Goal: Transaction & Acquisition: Purchase product/service

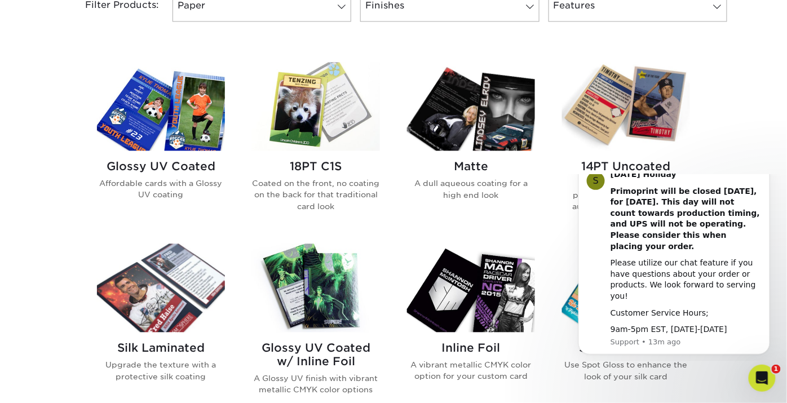
scroll to position [570, 0]
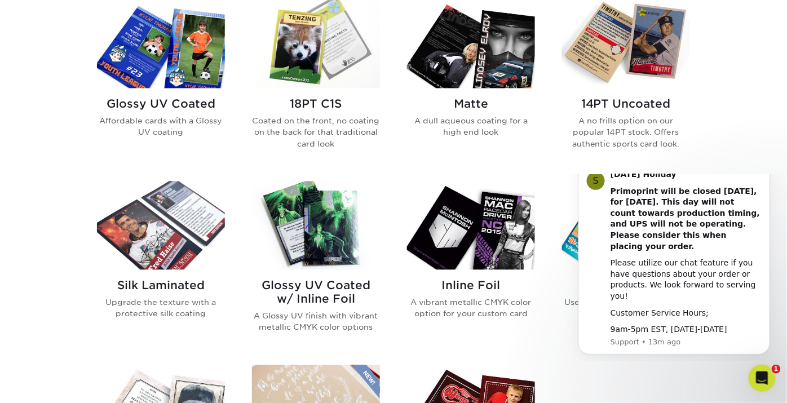
click at [708, 172] on button "Dismiss notification" at bounding box center [766, 164] width 15 height 15
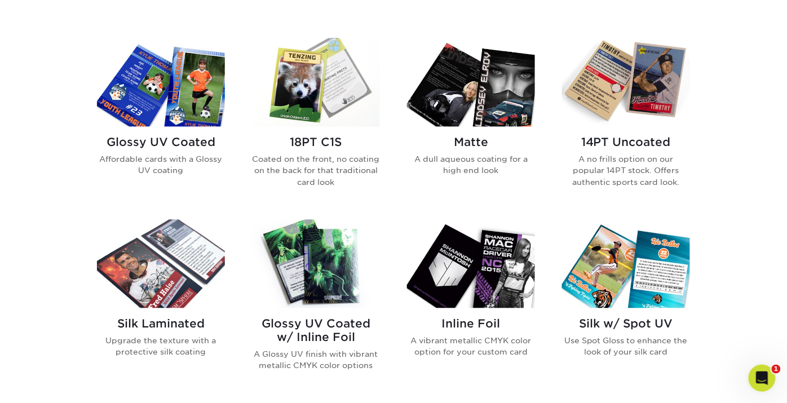
scroll to position [444, 0]
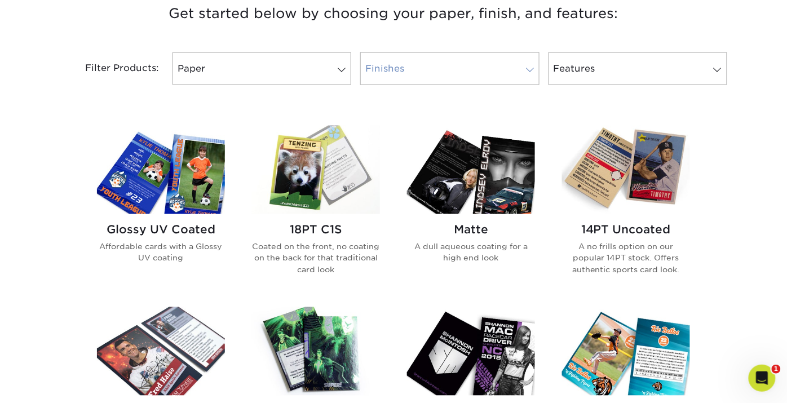
click at [526, 69] on span at bounding box center [530, 69] width 16 height 9
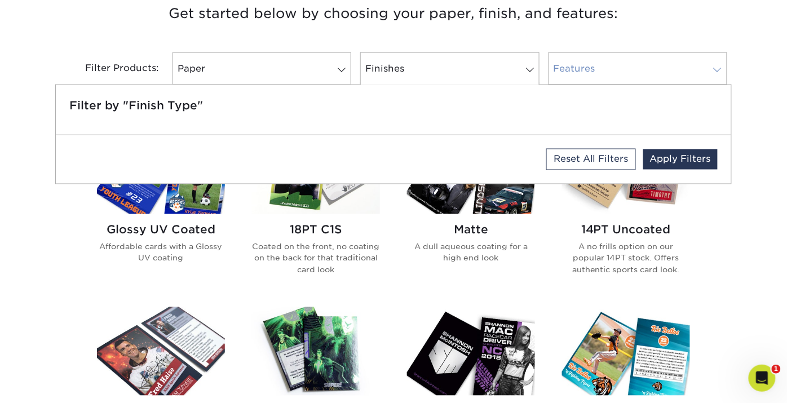
click at [706, 69] on link "Features" at bounding box center [638, 68] width 179 height 33
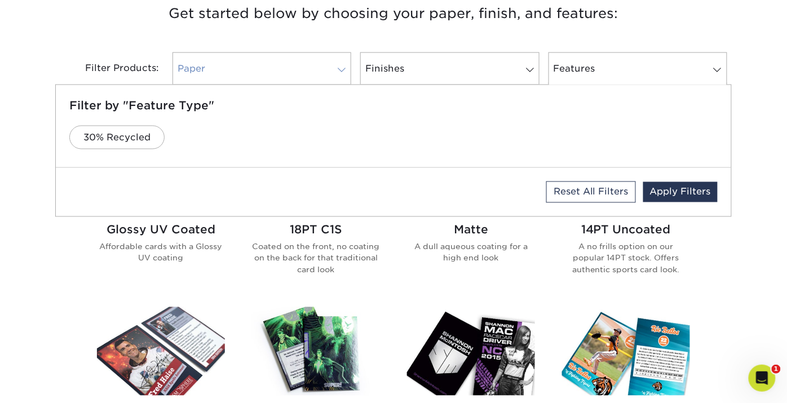
click at [350, 69] on span at bounding box center [342, 69] width 16 height 9
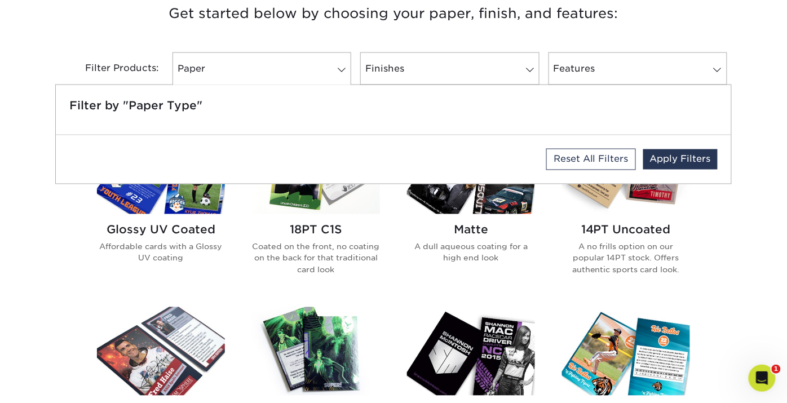
click at [25, 272] on div "Get started below by choosing your paper, finish, and features: Filtered Matche…" at bounding box center [393, 396] width 787 height 842
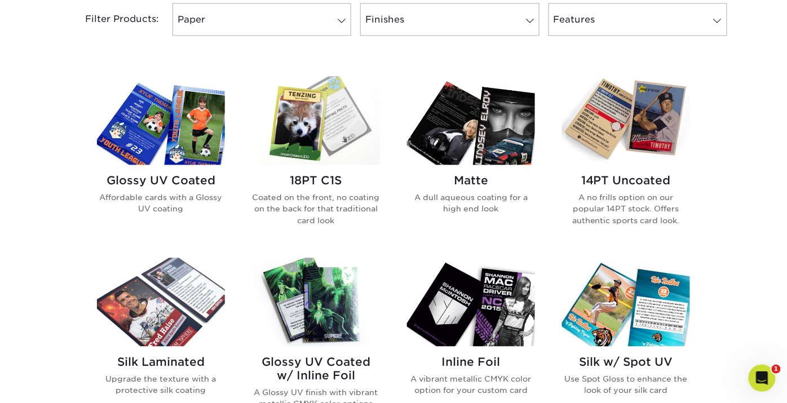
scroll to position [508, 0]
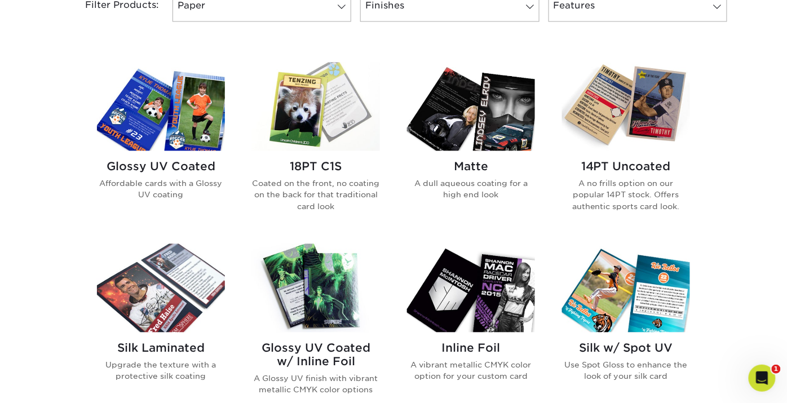
click at [327, 284] on img at bounding box center [316, 288] width 128 height 89
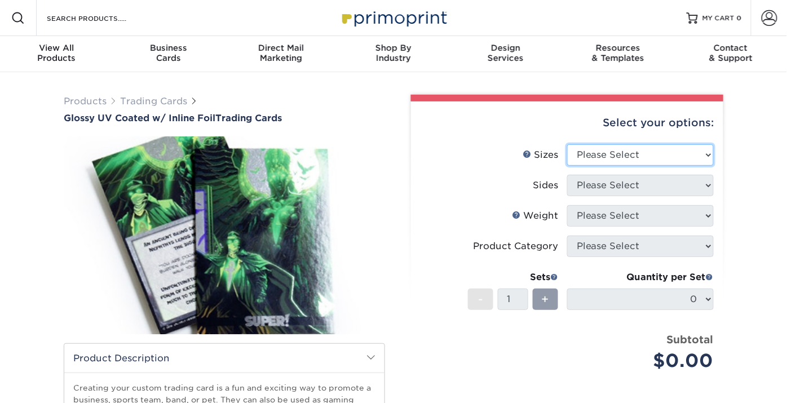
click at [617, 153] on select "Please Select 2.5" x 3.5"" at bounding box center [640, 154] width 147 height 21
click at [641, 164] on select "Please Select 2.5" x 3.5"" at bounding box center [640, 154] width 147 height 21
select select "2.50x3.50"
click at [567, 144] on select "Please Select 2.5" x 3.5"" at bounding box center [640, 154] width 147 height 21
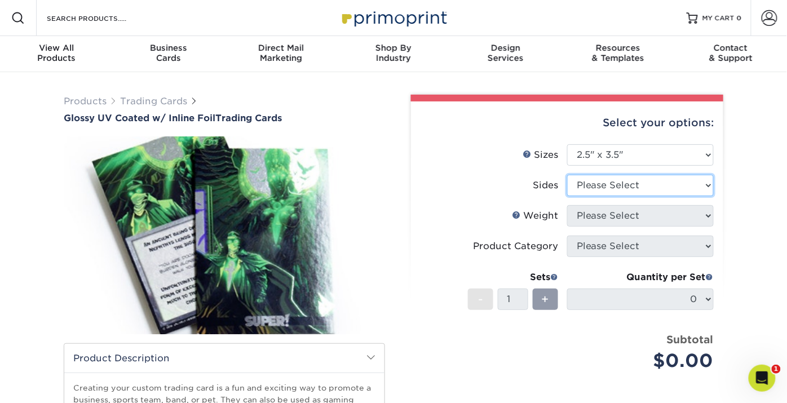
click at [632, 186] on select "Please Select Print Both Sides - Foil Back Only Print Both Sides - Foil Both Si…" at bounding box center [640, 185] width 147 height 21
select select "34527644-b4fd-4ffb-9092-1318eefcd9d9"
click at [567, 175] on select "Please Select Print Both Sides - Foil Back Only Print Both Sides - Foil Both Si…" at bounding box center [640, 185] width 147 height 21
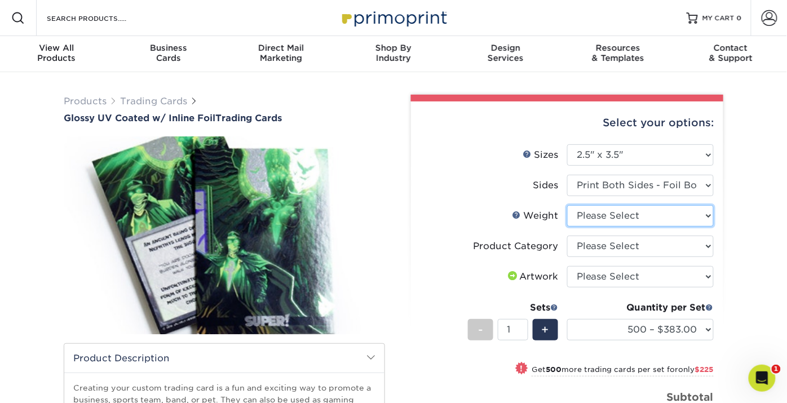
click at [686, 220] on select "Please Select 16PT" at bounding box center [640, 215] width 147 height 21
select select "16PT"
click at [567, 205] on select "Please Select 16PT" at bounding box center [640, 215] width 147 height 21
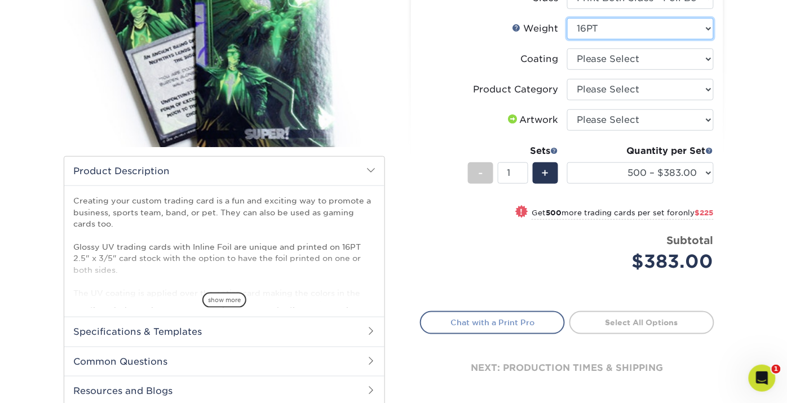
scroll to position [124, 0]
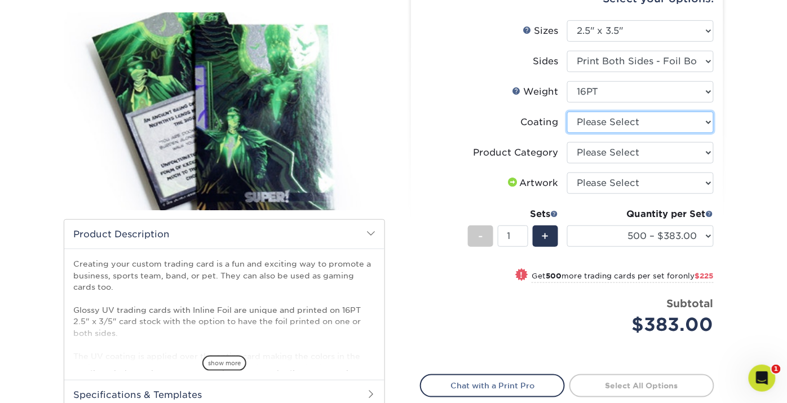
click at [652, 128] on select at bounding box center [640, 122] width 147 height 21
select select "ae367451-b2b8-45df-a344-0f05b6a12993"
click at [567, 112] on select at bounding box center [640, 122] width 147 height 21
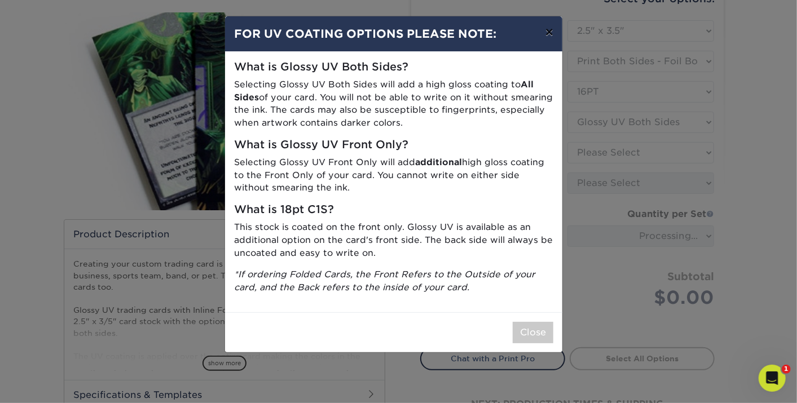
click at [549, 34] on button "×" at bounding box center [549, 32] width 26 height 32
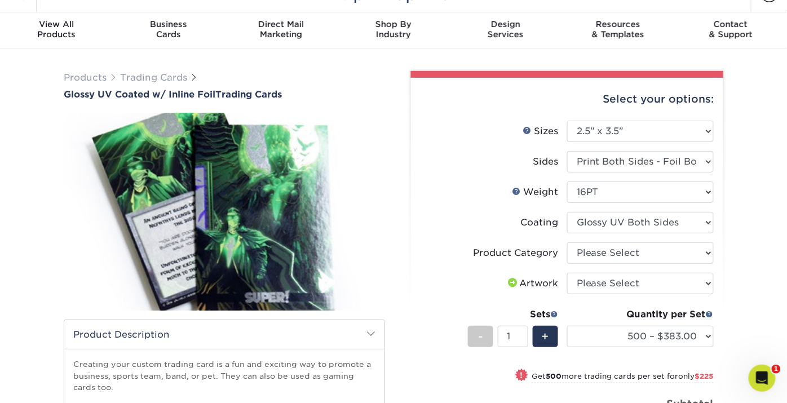
scroll to position [0, 0]
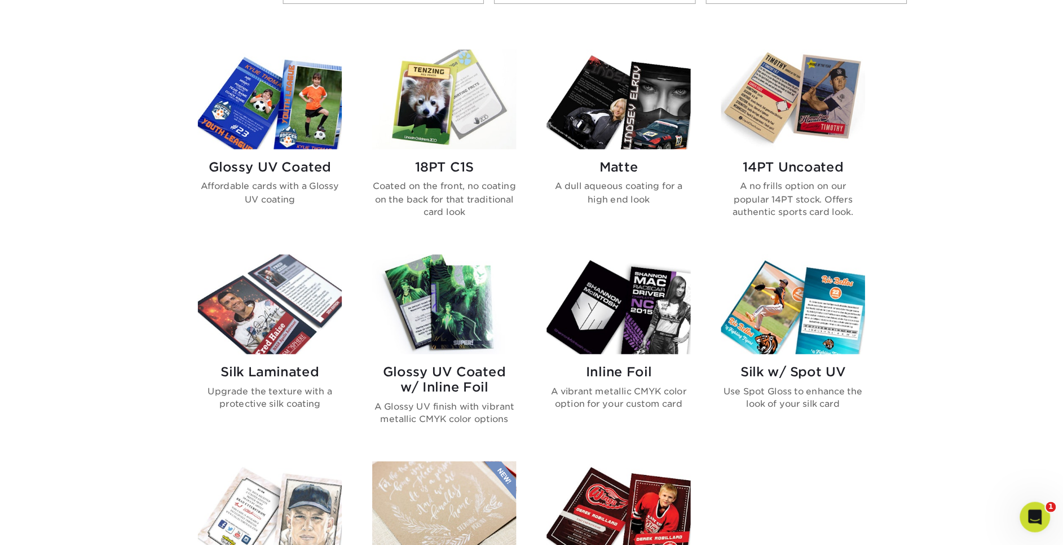
scroll to position [526, 0]
